Goal: Transaction & Acquisition: Subscribe to service/newsletter

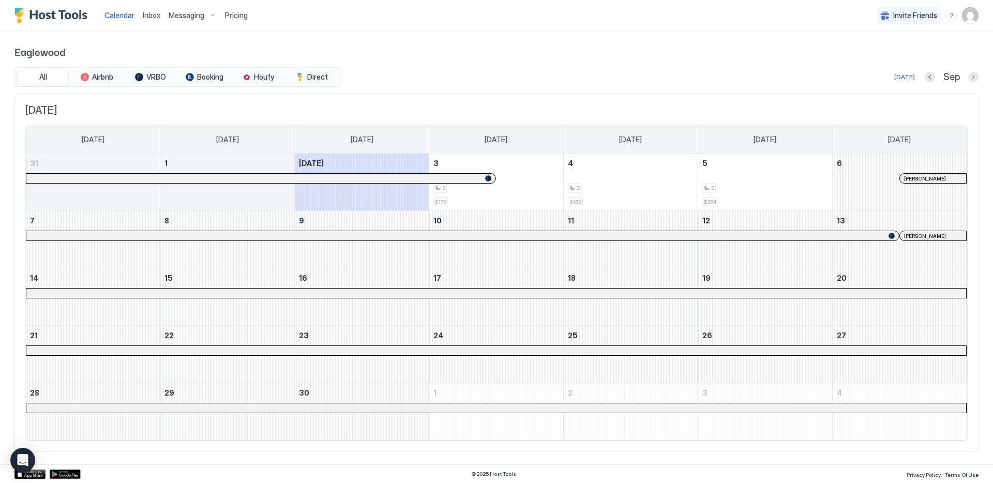
click at [233, 14] on span "Pricing" at bounding box center [236, 15] width 23 height 9
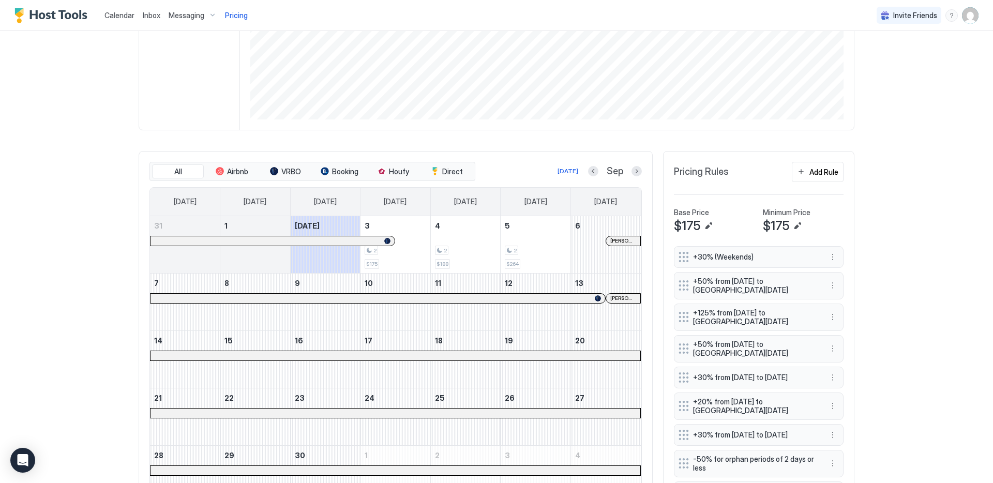
scroll to position [217, 0]
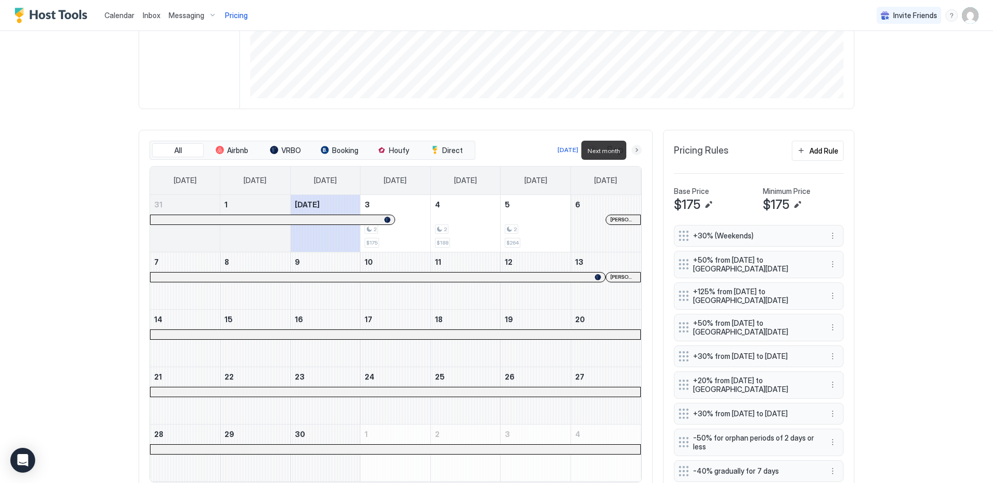
click at [635, 146] on button "Next month" at bounding box center [637, 150] width 10 height 10
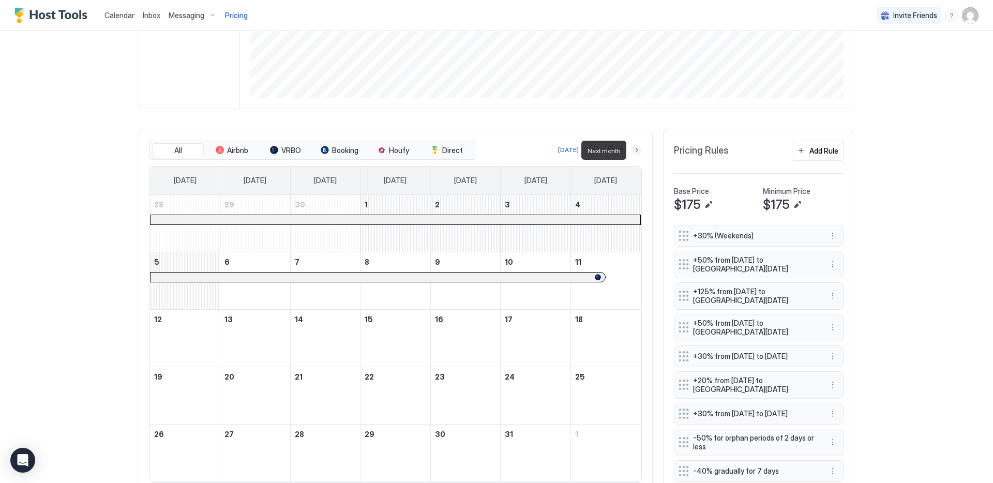
click at [635, 146] on button "Next month" at bounding box center [637, 150] width 10 height 10
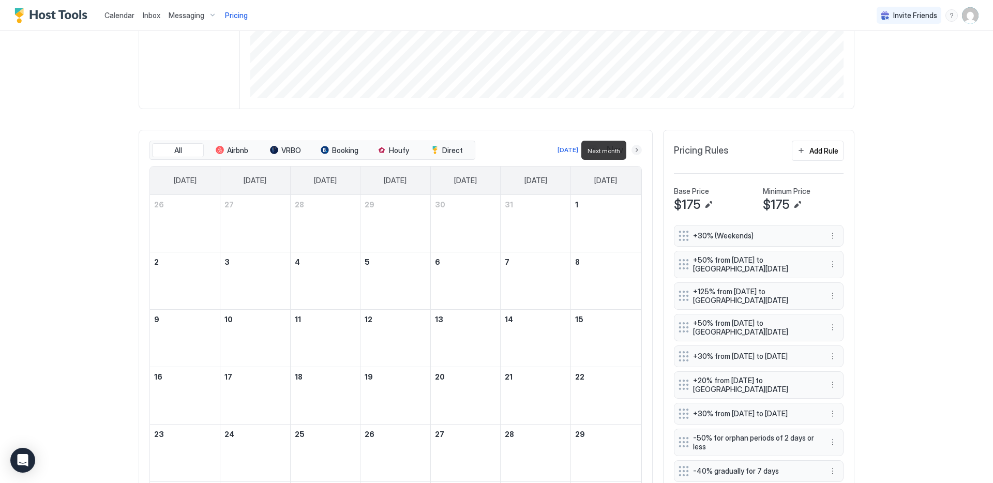
click at [635, 146] on button "Next month" at bounding box center [637, 150] width 10 height 10
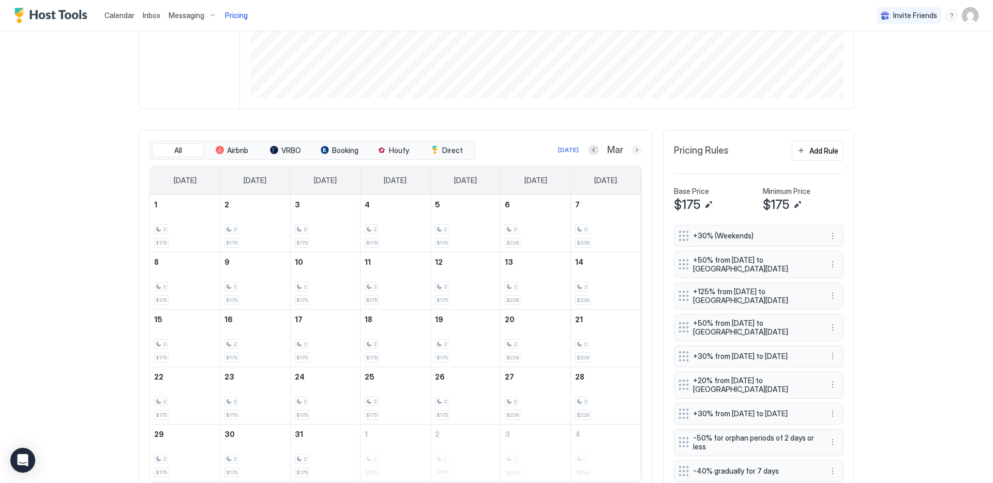
click at [635, 149] on button "Next month" at bounding box center [637, 150] width 10 height 10
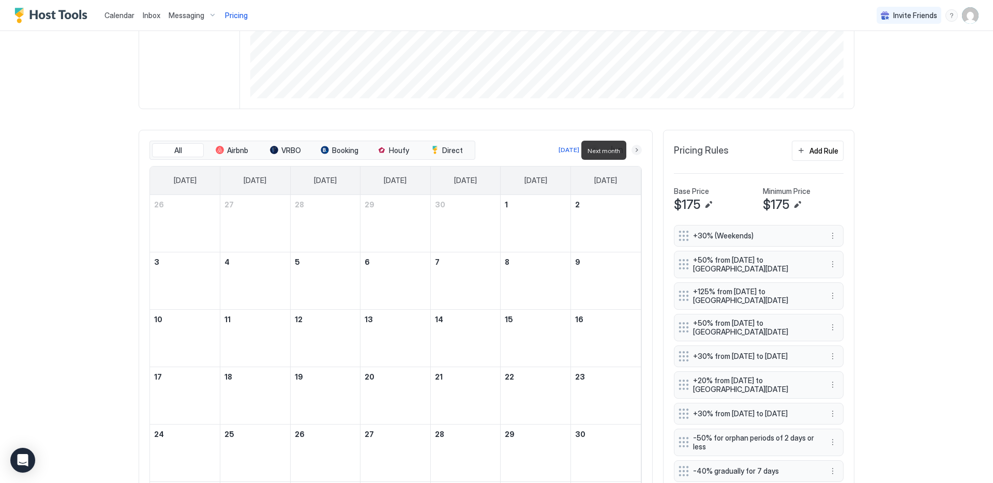
click at [635, 149] on button "Next month" at bounding box center [637, 150] width 10 height 10
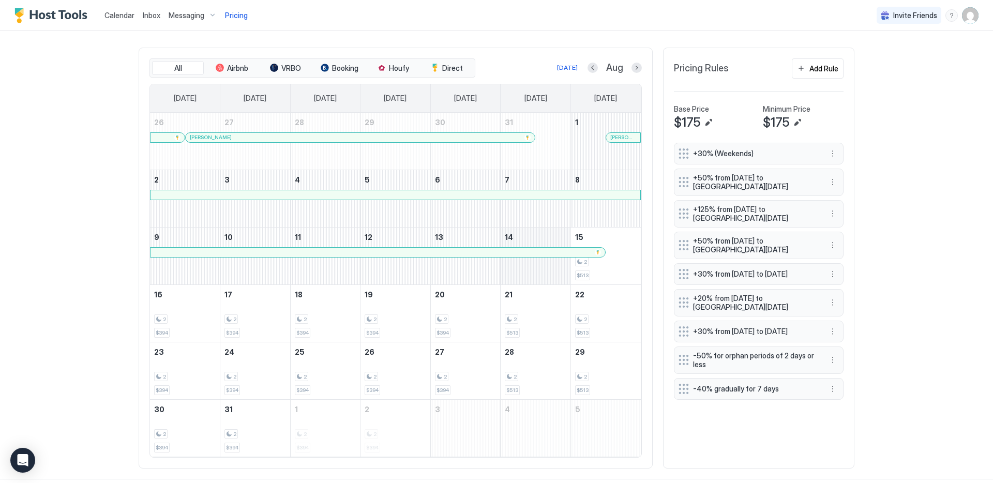
scroll to position [303, 0]
